Goal: Task Accomplishment & Management: Manage account settings

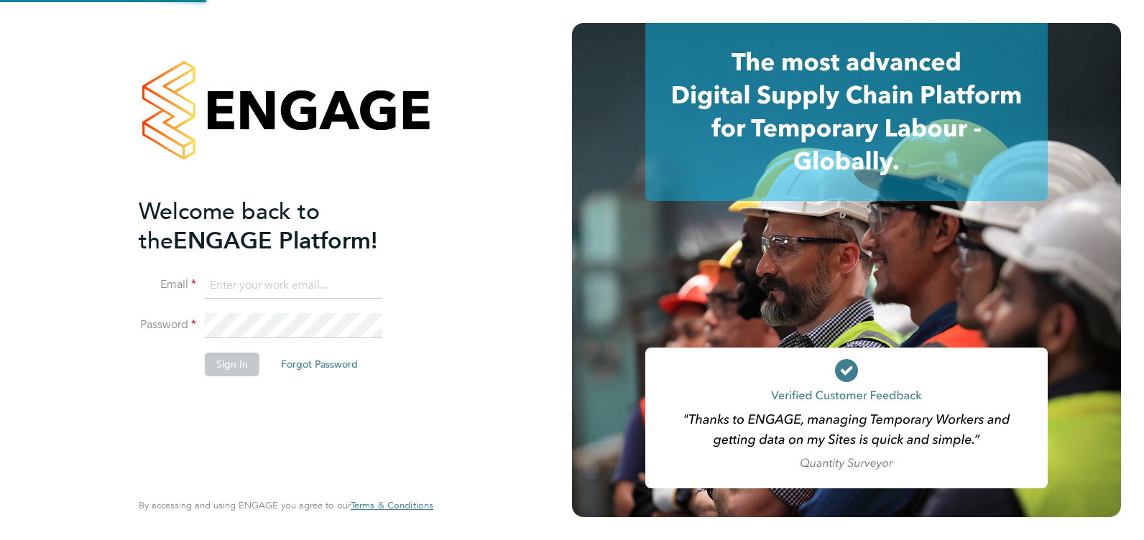
click at [228, 292] on input at bounding box center [293, 286] width 177 height 26
type input "[EMAIL_ADDRESS][DOMAIN_NAME]"
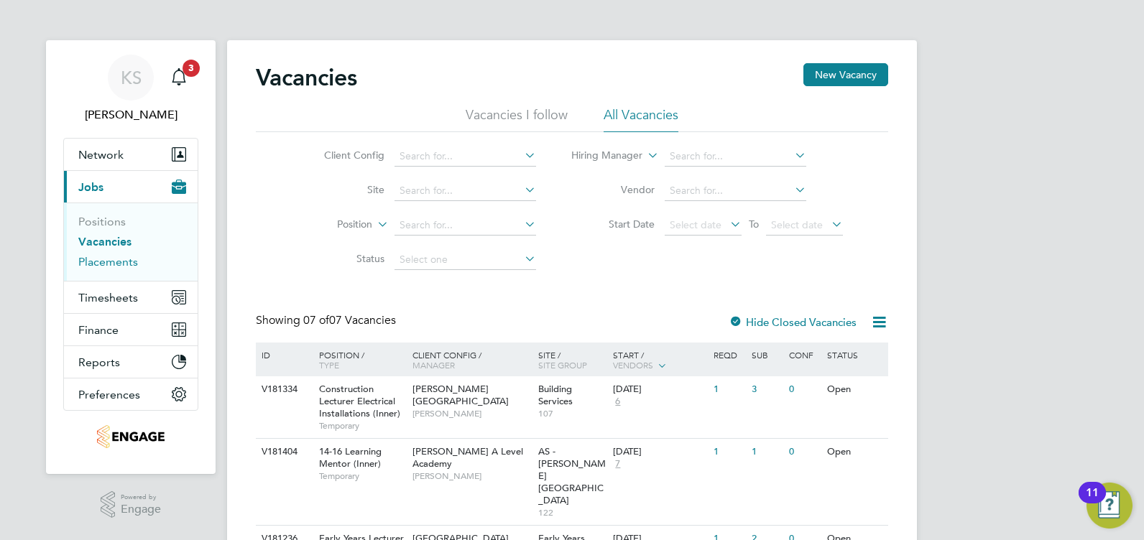
click at [87, 258] on link "Placements" at bounding box center [108, 262] width 60 height 14
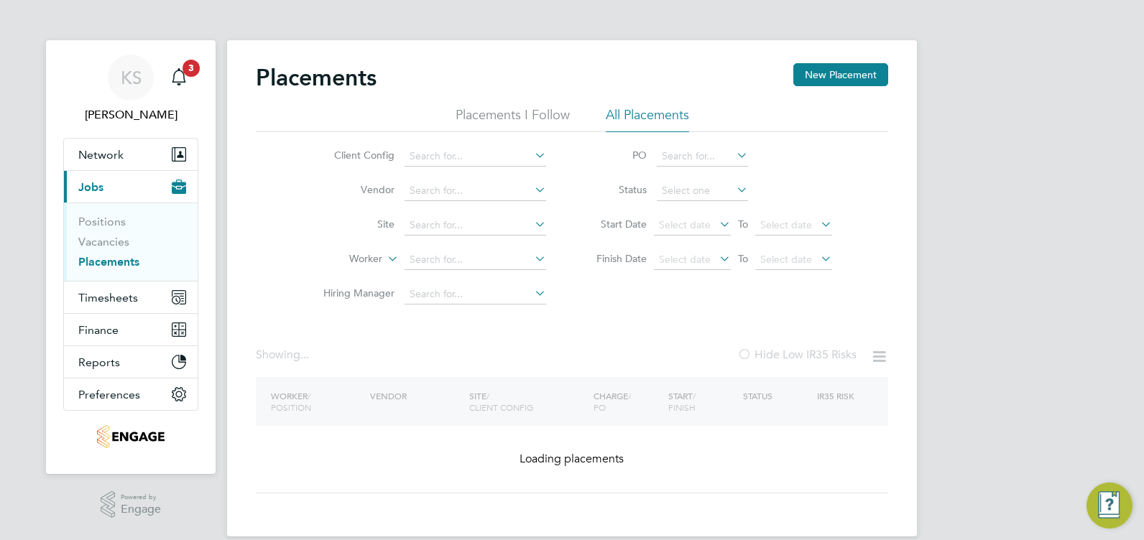
click at [616, 110] on li "All Placements" at bounding box center [647, 119] width 83 height 26
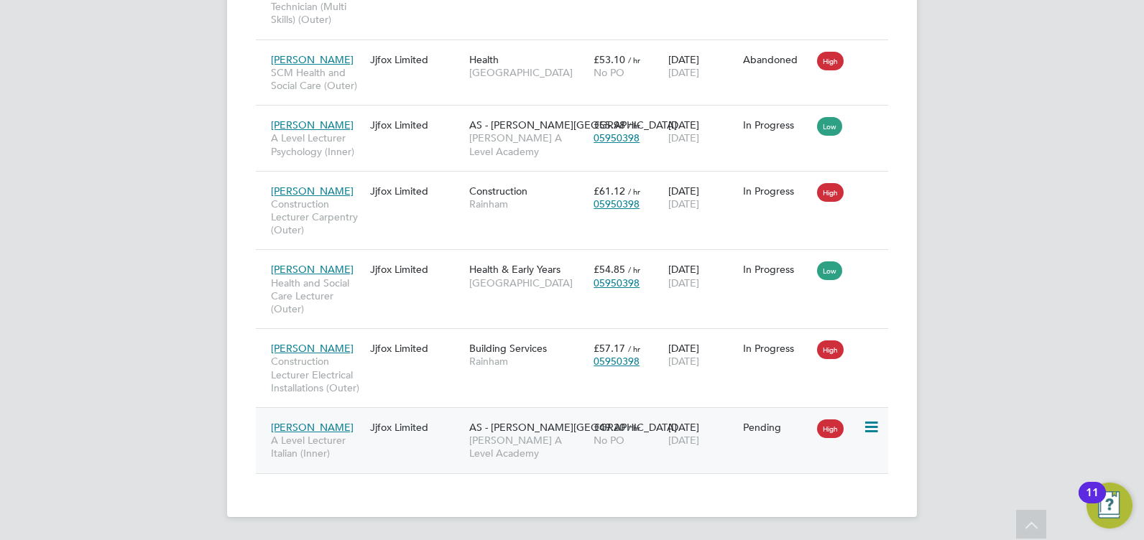
click at [397, 430] on div "Jjfox Limited" at bounding box center [415, 427] width 99 height 27
click at [390, 427] on div "Jjfox Limited" at bounding box center [415, 427] width 99 height 27
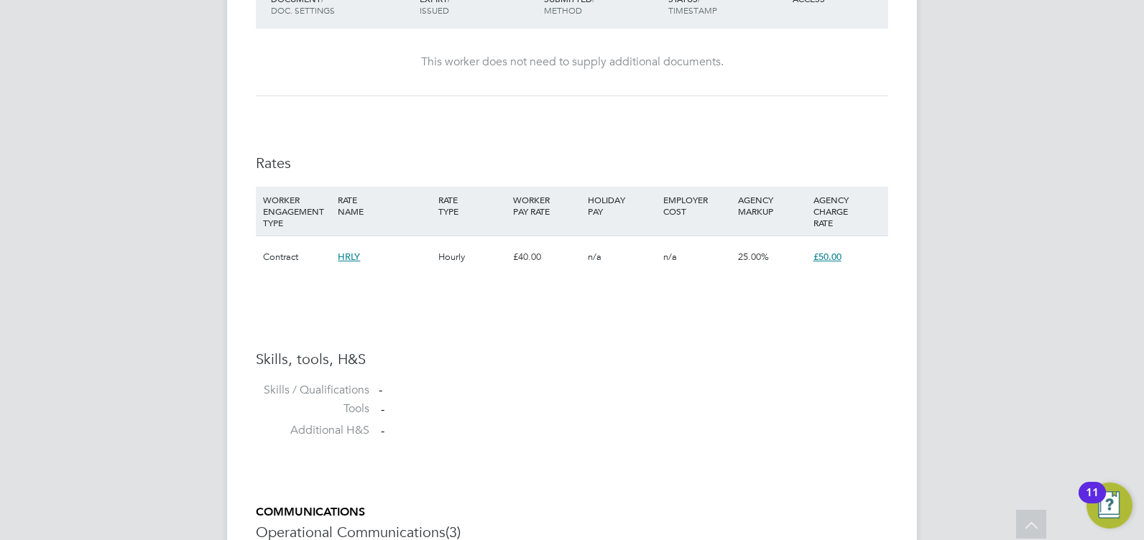
click at [834, 263] on span "£50.00" at bounding box center [827, 257] width 28 height 12
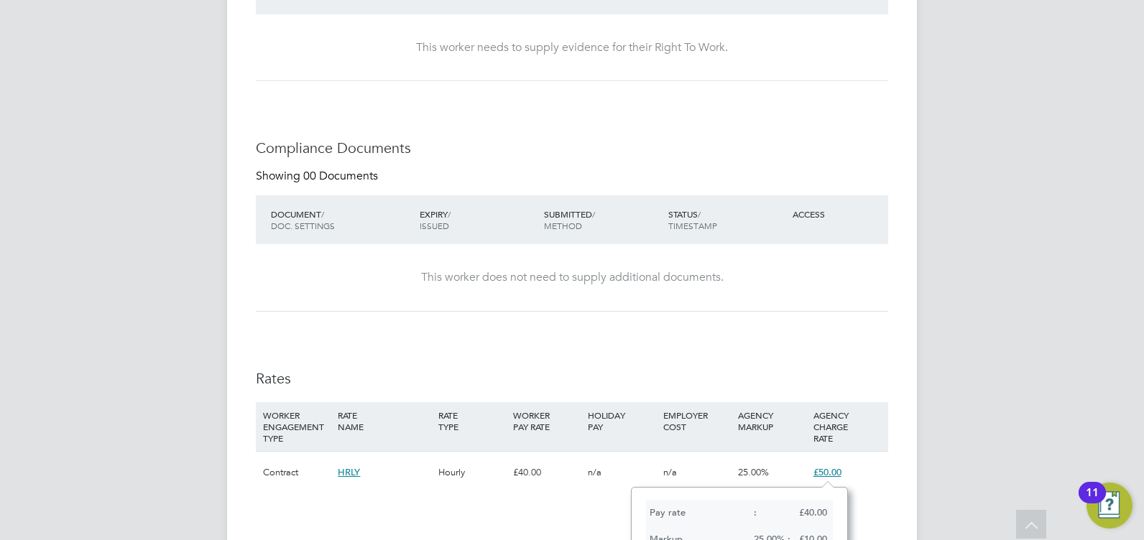
scroll to position [1400, 0]
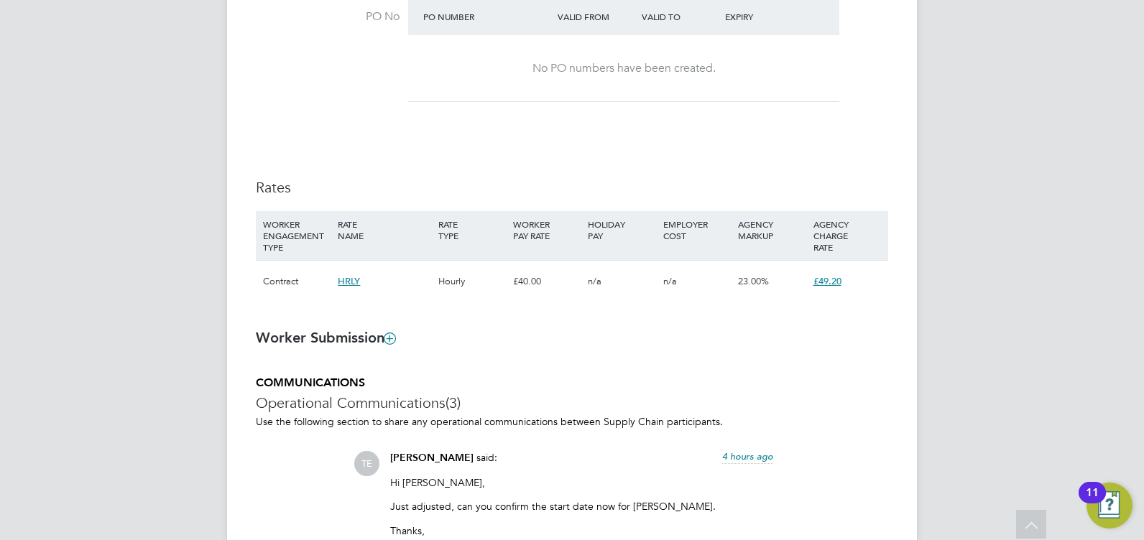
scroll to position [943, 0]
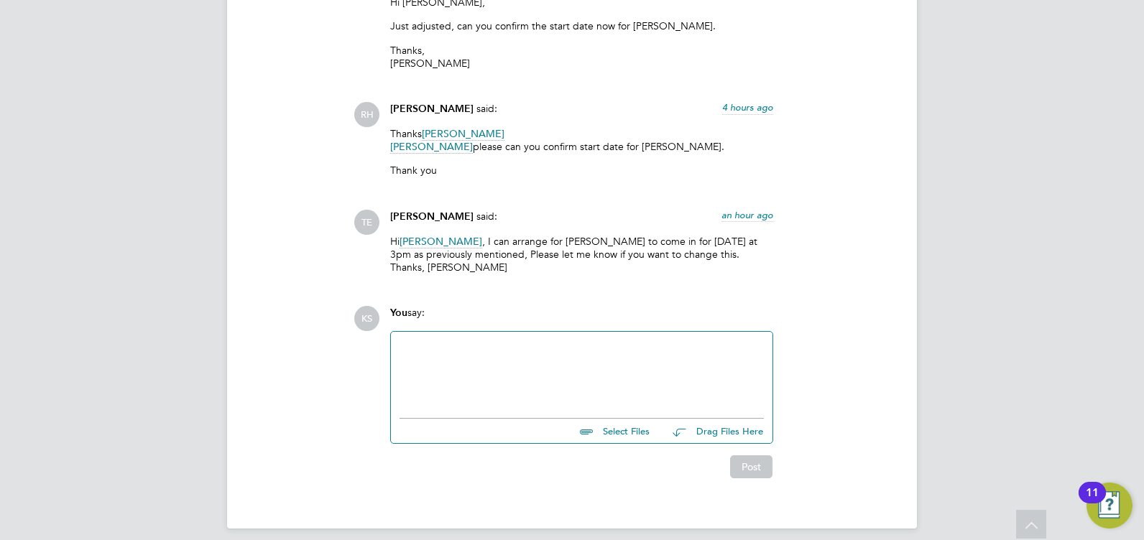
drag, startPoint x: 456, startPoint y: 379, endPoint x: 463, endPoint y: 358, distance: 21.1
click at [460, 366] on div at bounding box center [581, 371] width 364 height 62
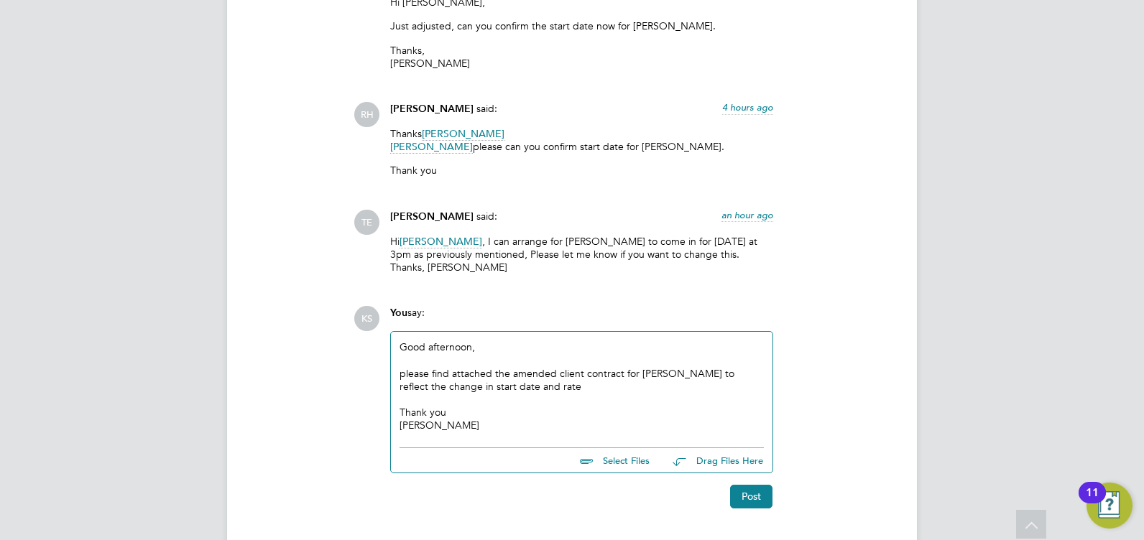
click at [620, 450] on input "file" at bounding box center [655, 458] width 215 height 20
type input "C:\fakepath\Client Contract.doc"
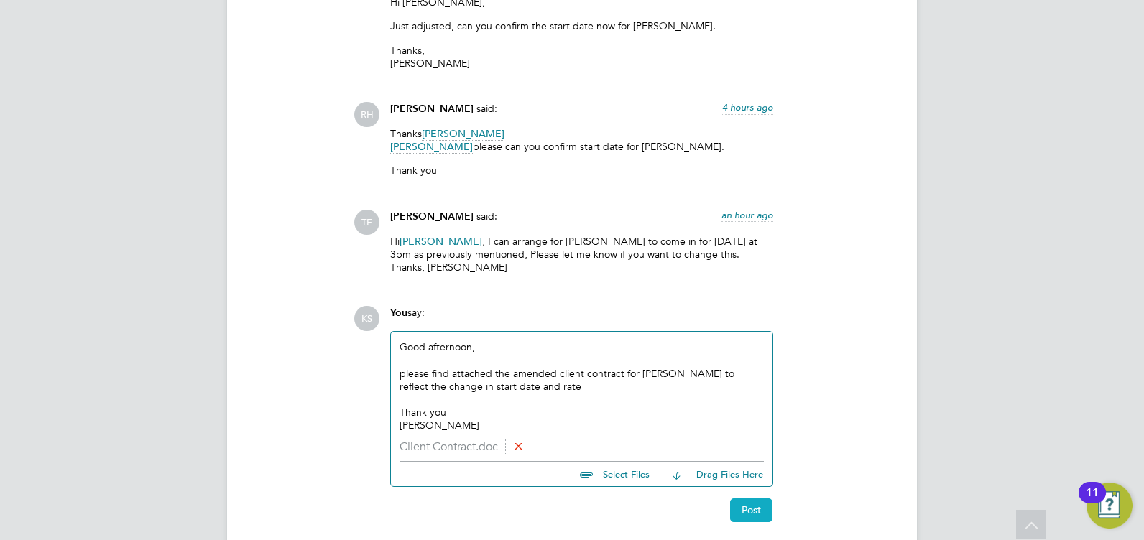
click at [747, 499] on button "Post" at bounding box center [751, 510] width 42 height 23
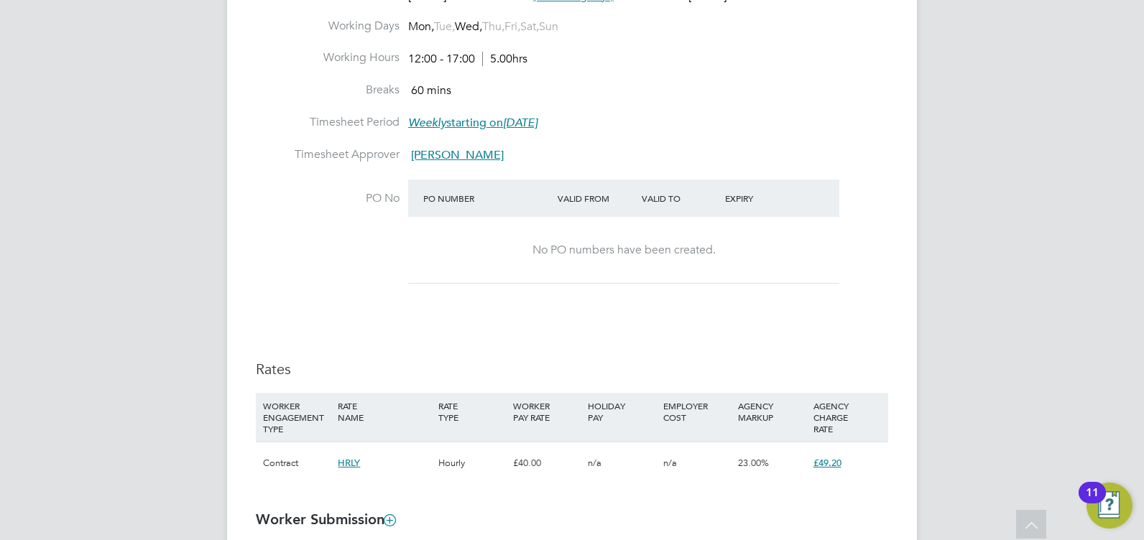
scroll to position [618, 0]
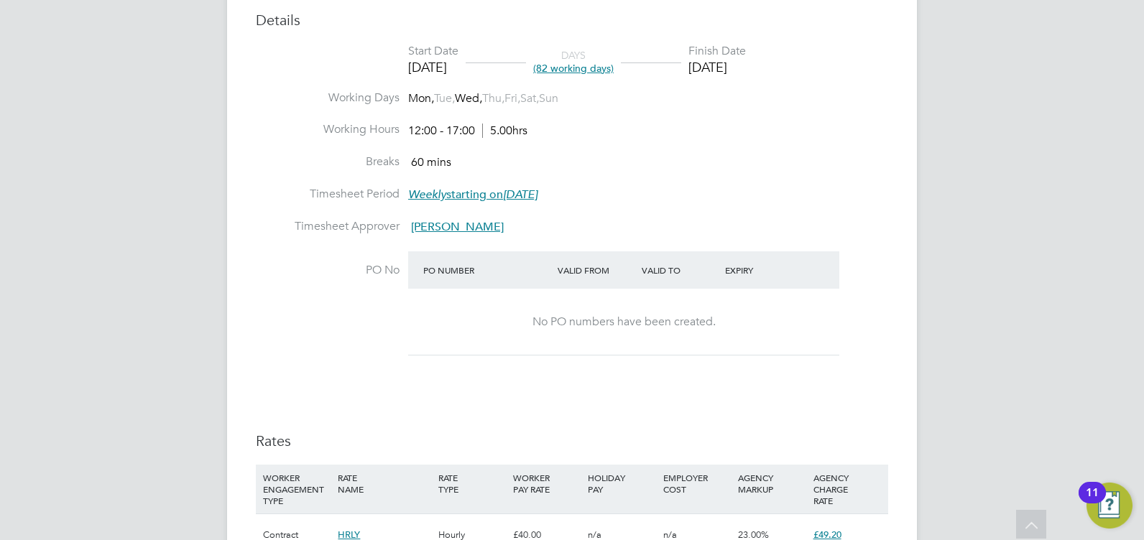
click at [884, 268] on li "PO No PO Number Valid From Valid To Expiry No PO numbers have been created." at bounding box center [572, 313] width 632 height 124
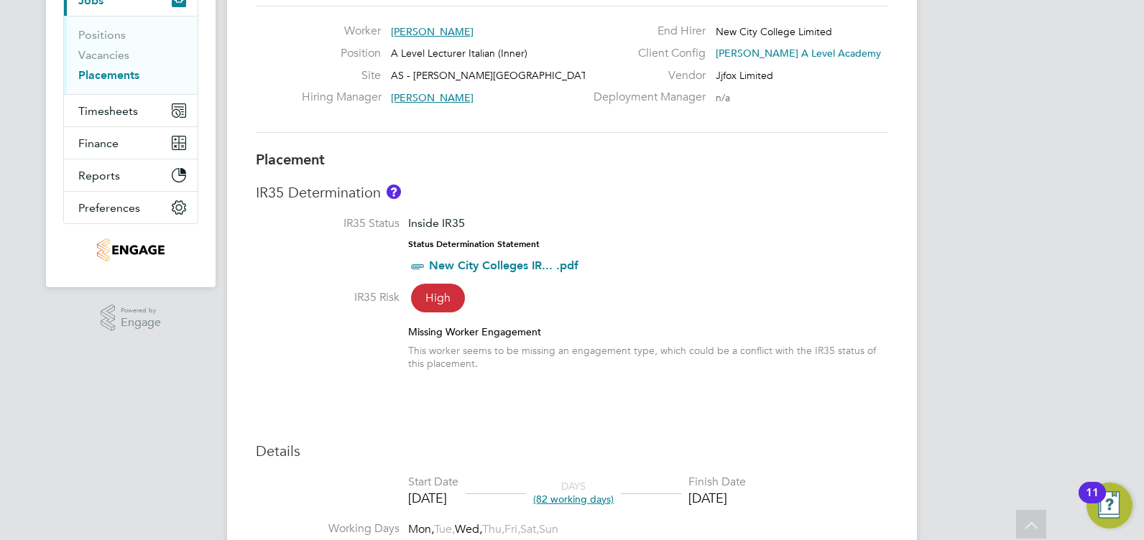
scroll to position [0, 0]
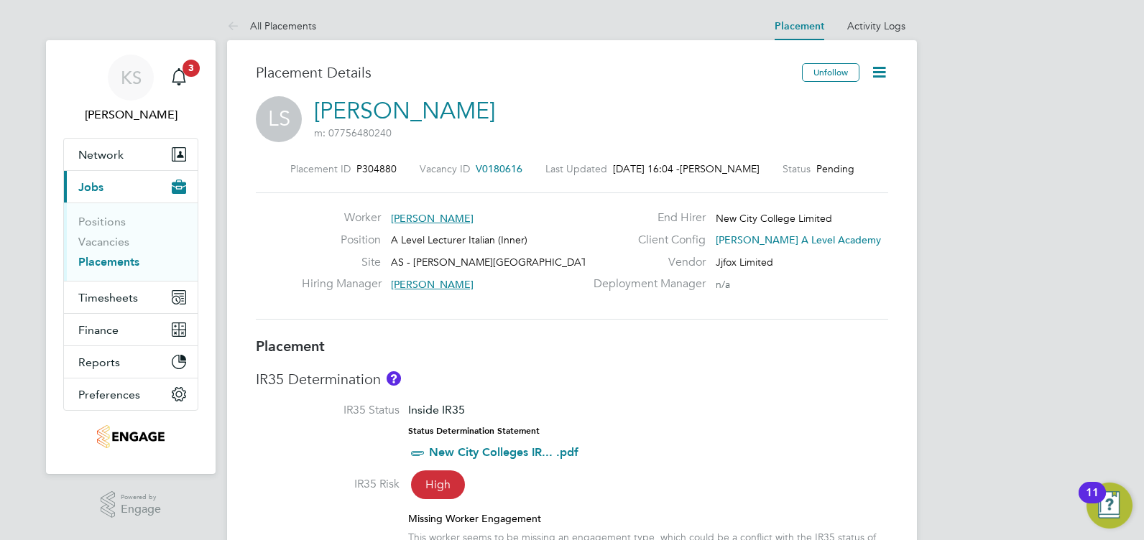
click at [875, 75] on icon at bounding box center [879, 72] width 18 height 18
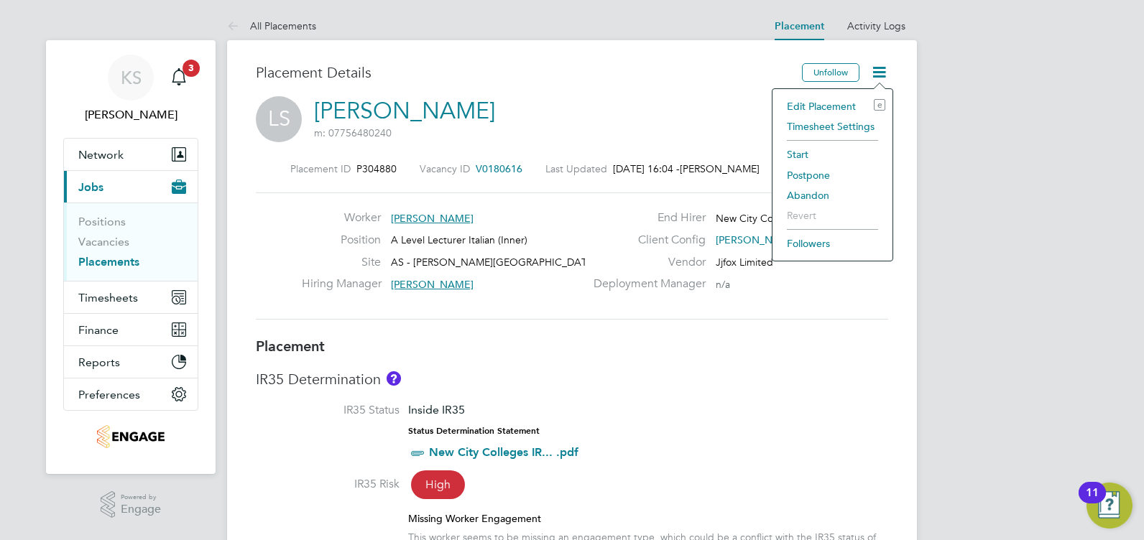
click at [815, 106] on li "Edit Placement e" at bounding box center [832, 106] width 106 height 20
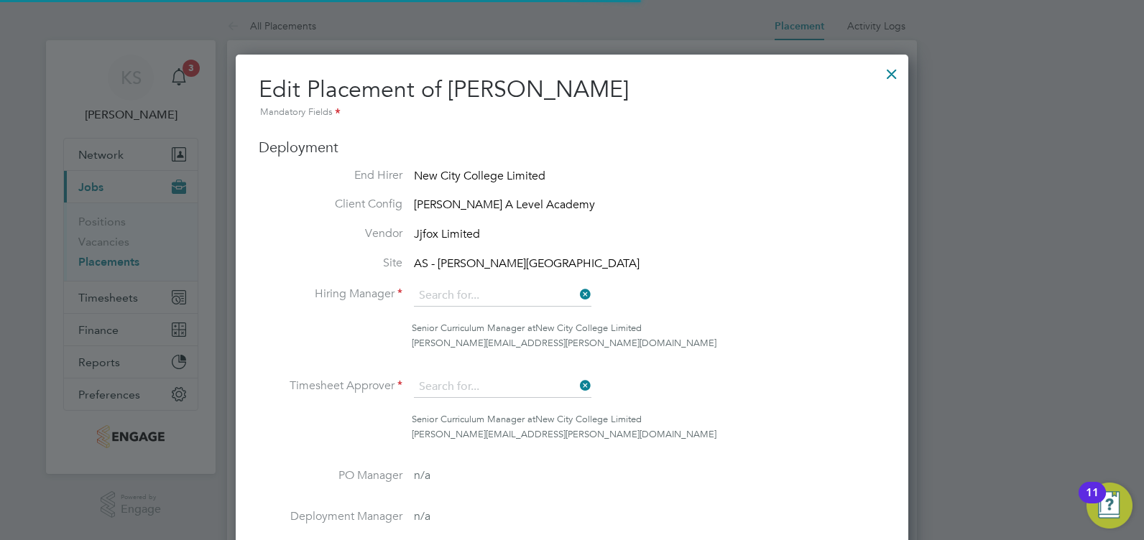
type input "Mohon Miah"
type input "22 Sep 2025"
type input "03 Jul 2026"
type input "12:00"
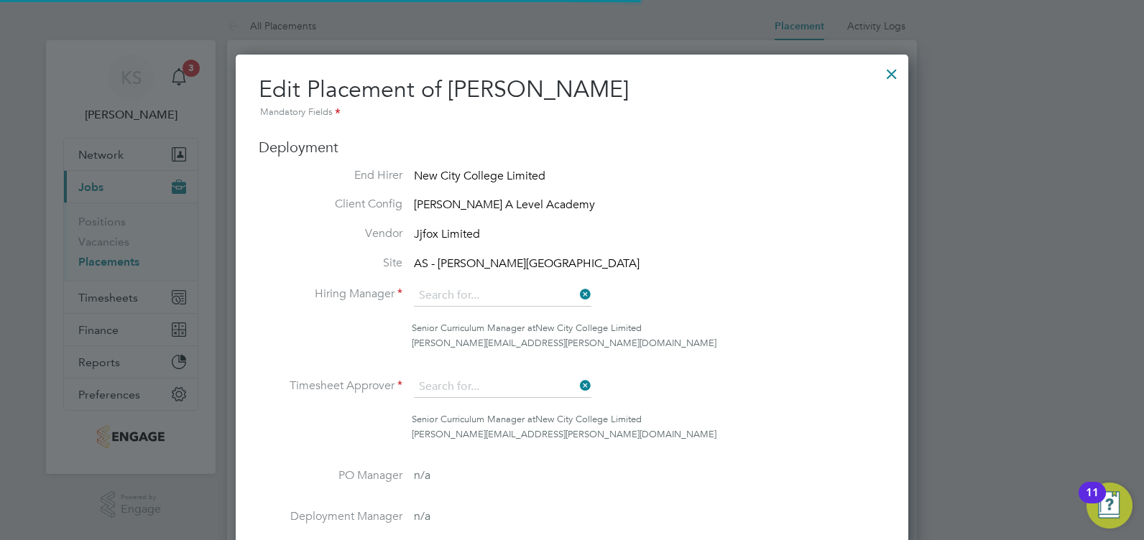
type input "17:00"
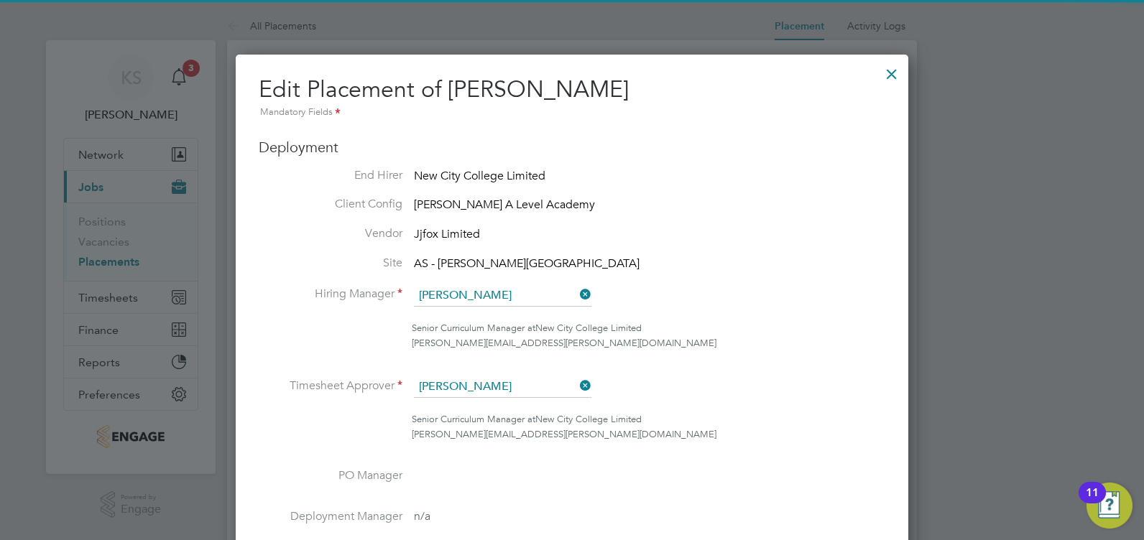
scroll to position [19, 627]
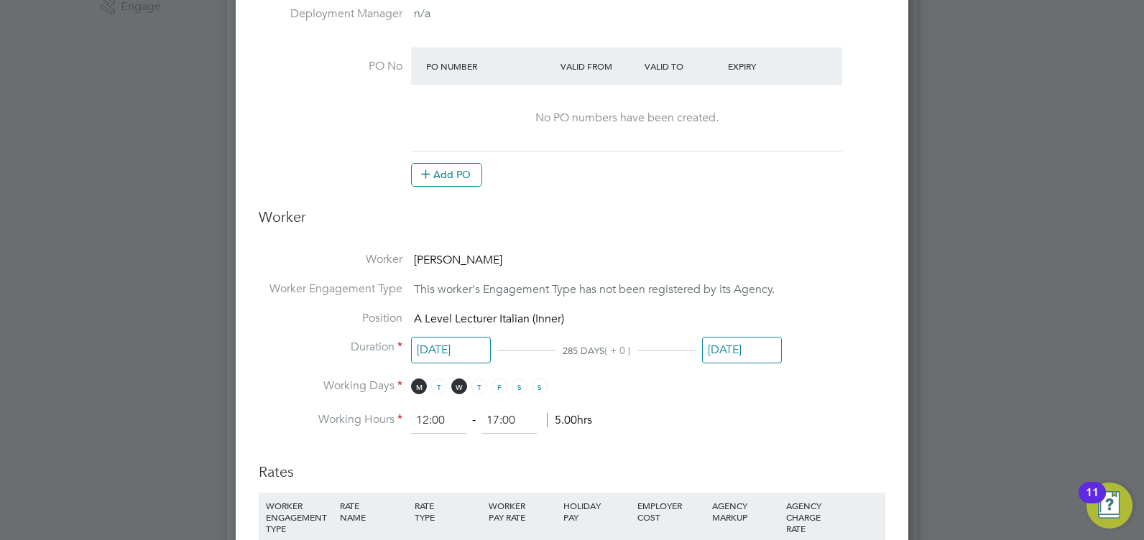
click at [462, 346] on input "22 Sep 2025" at bounding box center [451, 350] width 80 height 27
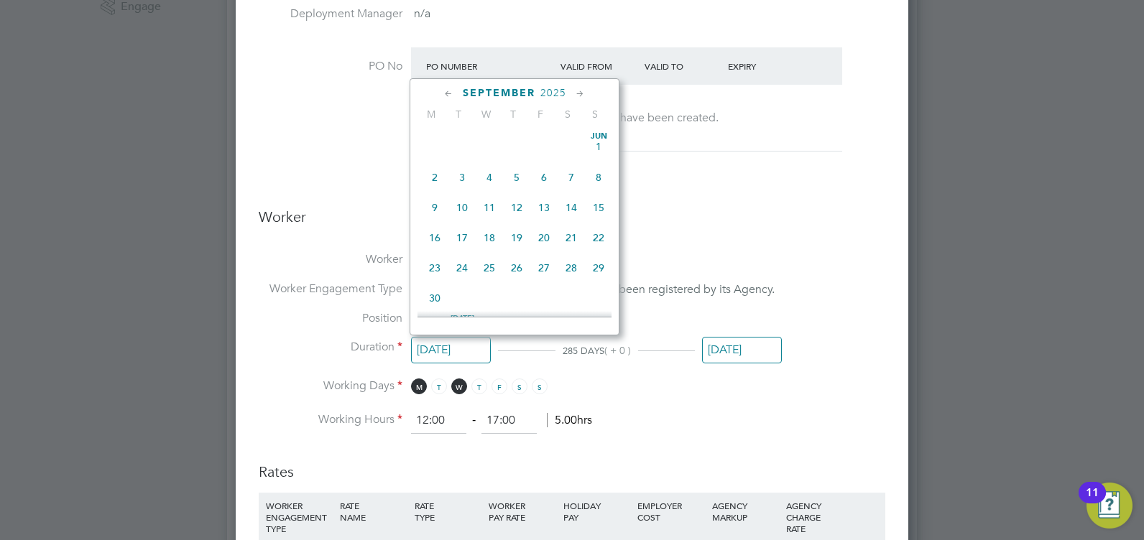
scroll to position [529, 0]
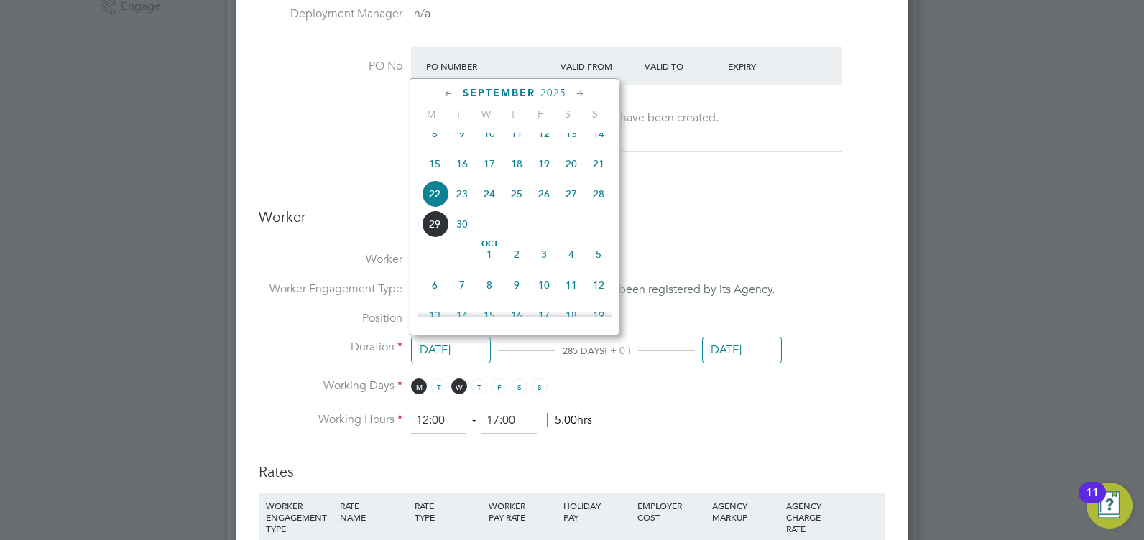
click at [488, 268] on span "Oct 1" at bounding box center [489, 254] width 27 height 27
type input "01 Oct 2025"
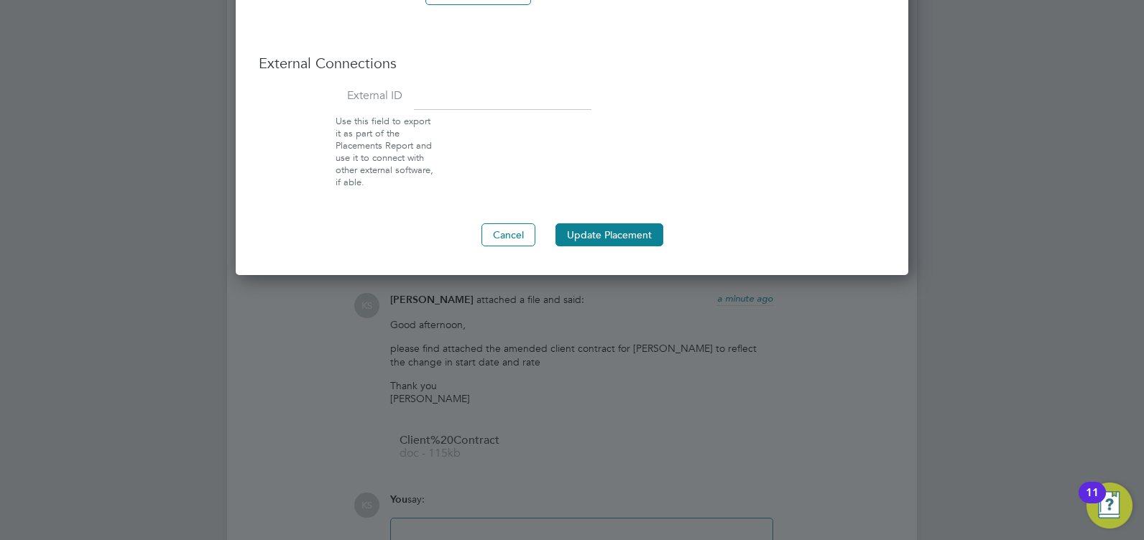
scroll to position [1508, 0]
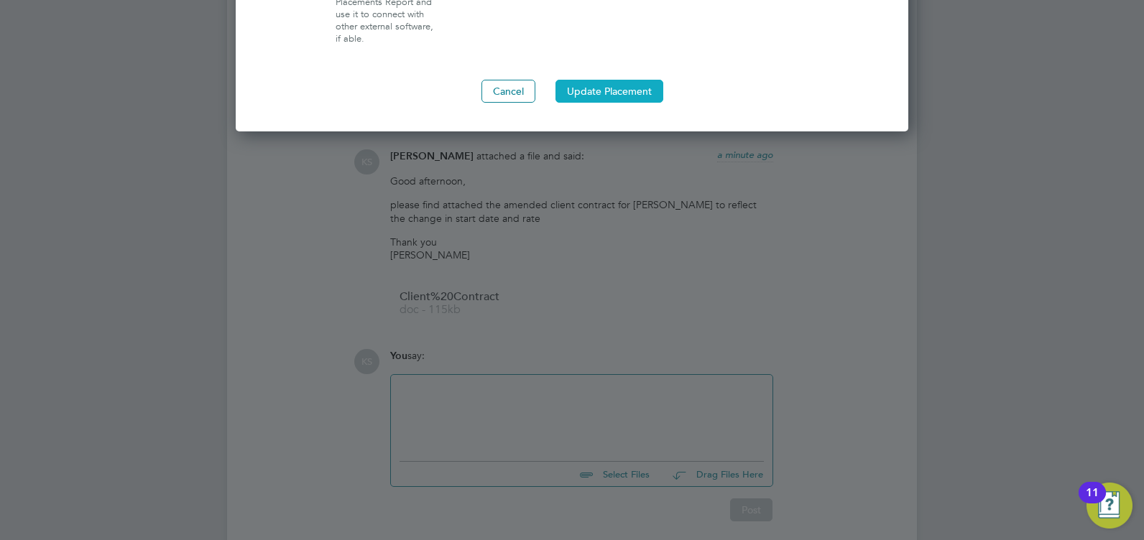
click at [614, 89] on button "Update Placement" at bounding box center [609, 91] width 108 height 23
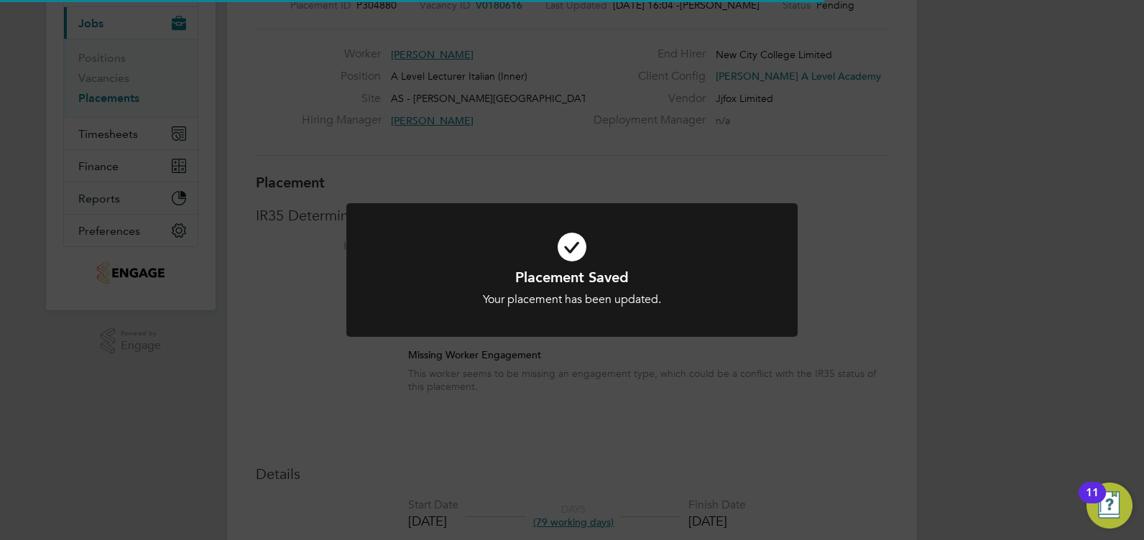
scroll to position [7, 7]
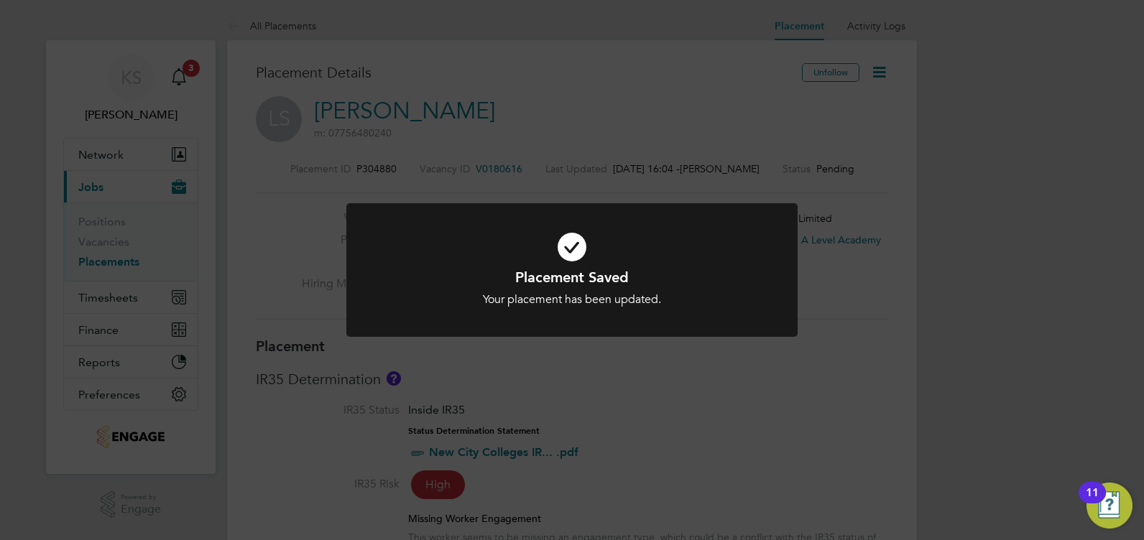
click at [580, 386] on div "Placement Saved Your placement has been updated. Cancel Okay" at bounding box center [572, 270] width 1144 height 540
